Goal: Task Accomplishment & Management: Complete application form

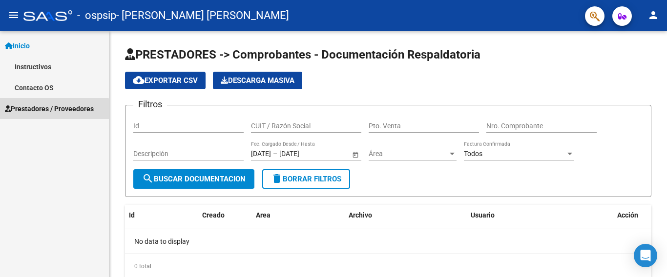
click at [50, 110] on span "Prestadores / Proveedores" at bounding box center [49, 108] width 89 height 11
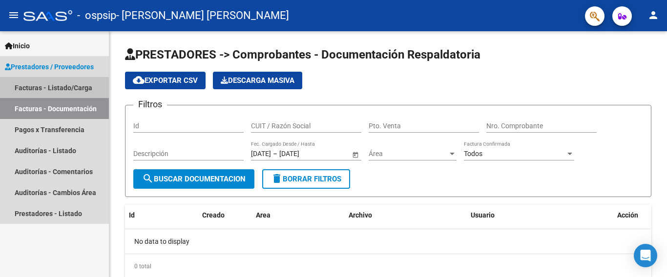
click at [70, 91] on link "Facturas - Listado/Carga" at bounding box center [54, 87] width 109 height 21
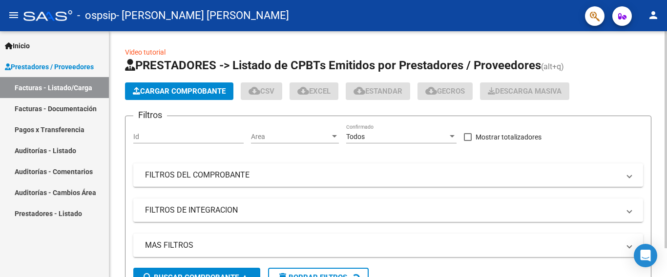
click at [164, 86] on button "Cargar Comprobante" at bounding box center [179, 91] width 108 height 18
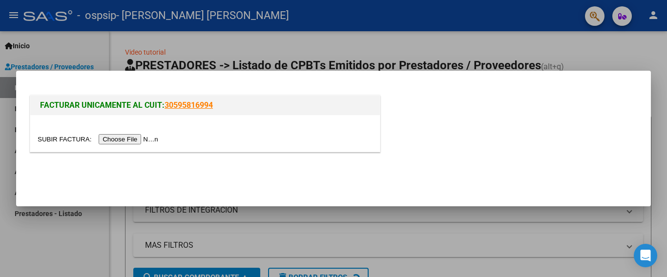
click at [138, 138] on input "file" at bounding box center [99, 139] width 123 height 10
click at [144, 142] on input "file" at bounding box center [99, 139] width 123 height 10
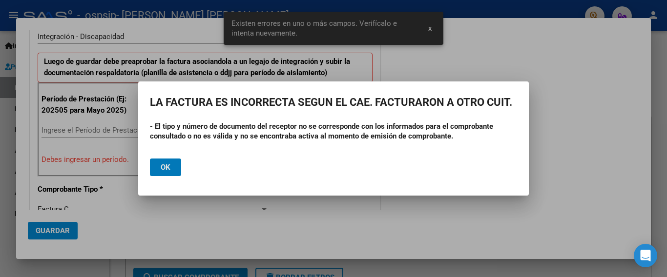
scroll to position [249, 0]
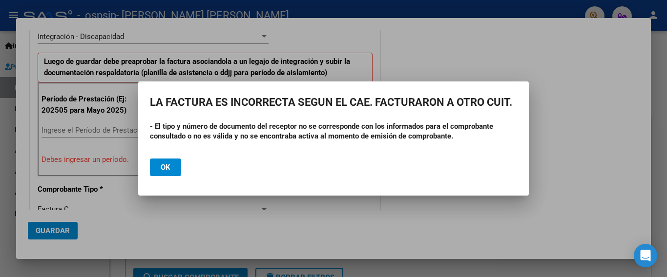
click at [153, 69] on div at bounding box center [333, 138] width 667 height 277
